Goal: Task Accomplishment & Management: Manage account settings

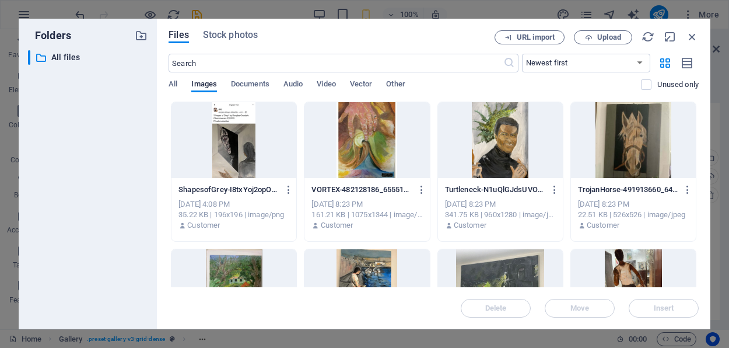
select select "4"
select select "px"
click at [106, 110] on div "​ All files All files" at bounding box center [88, 185] width 120 height 270
click at [114, 95] on div "​ All files All files" at bounding box center [88, 185] width 120 height 270
